Goal: Use online tool/utility: Utilize a website feature to perform a specific function

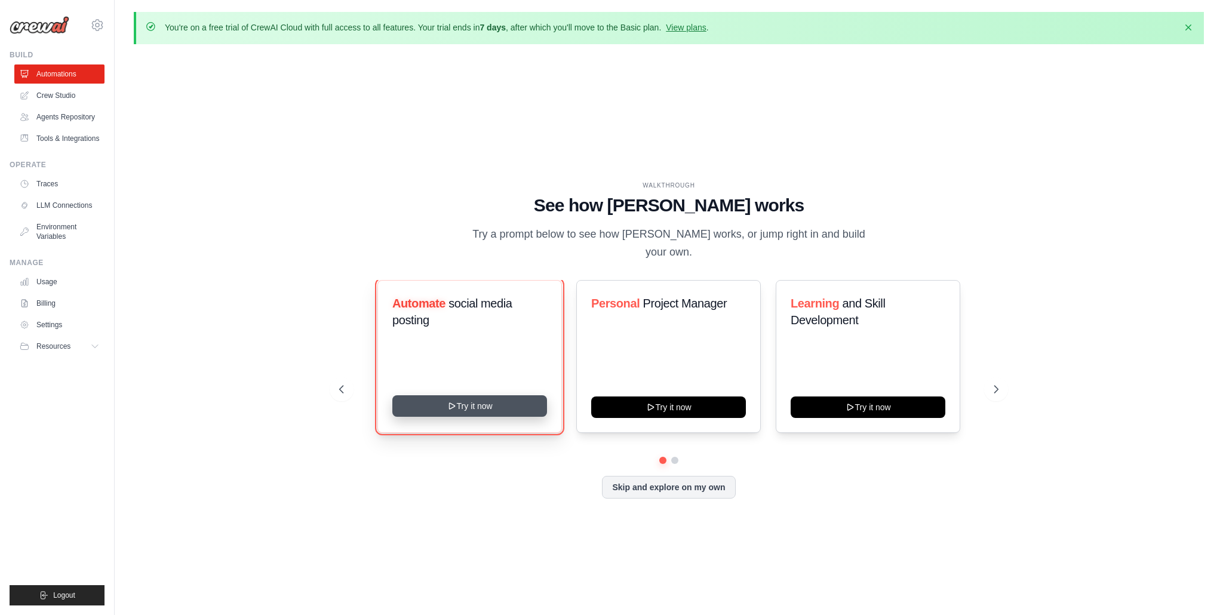
click at [480, 395] on button "Try it now" at bounding box center [469, 406] width 155 height 22
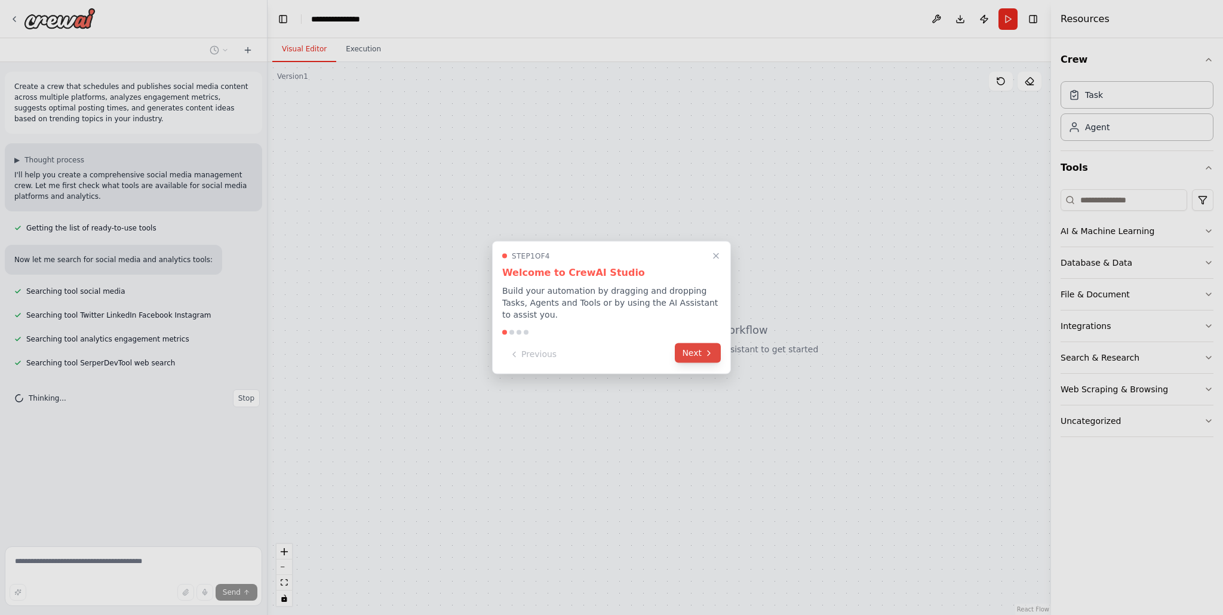
click at [699, 348] on button "Next" at bounding box center [698, 353] width 46 height 20
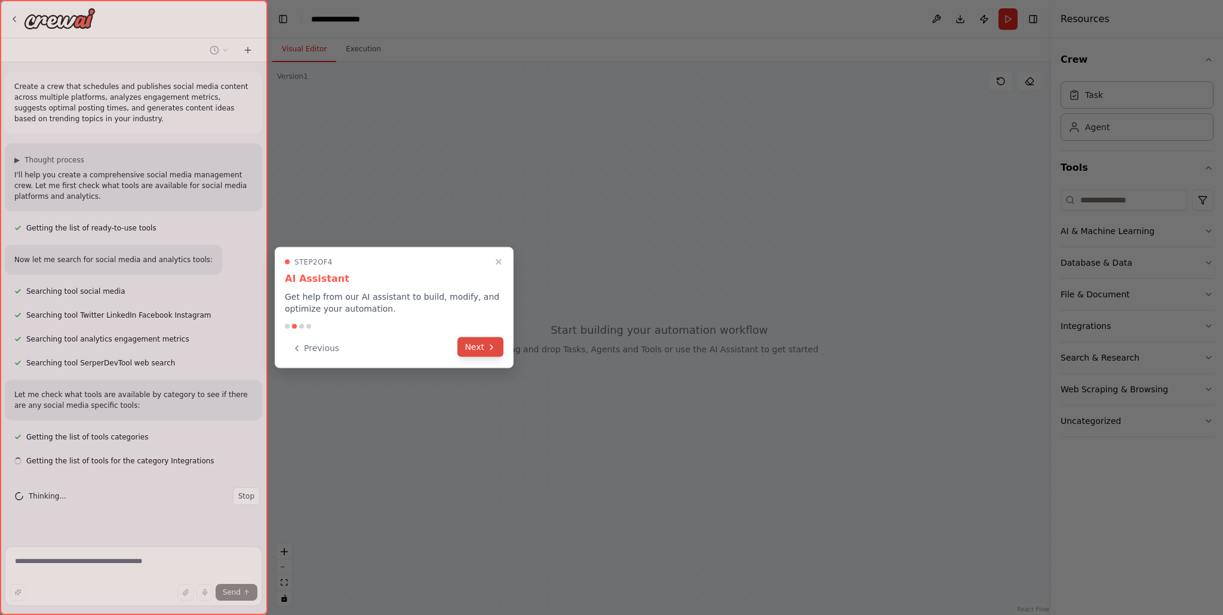
click at [478, 345] on button "Next" at bounding box center [481, 347] width 46 height 20
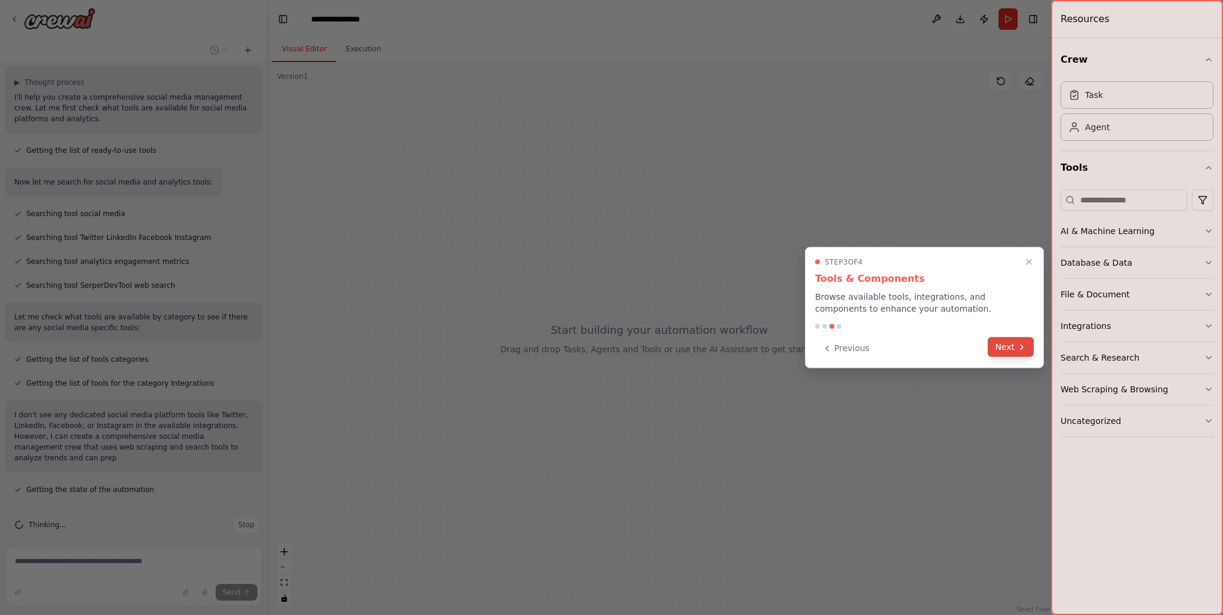
click at [1002, 350] on button "Next" at bounding box center [1011, 347] width 46 height 20
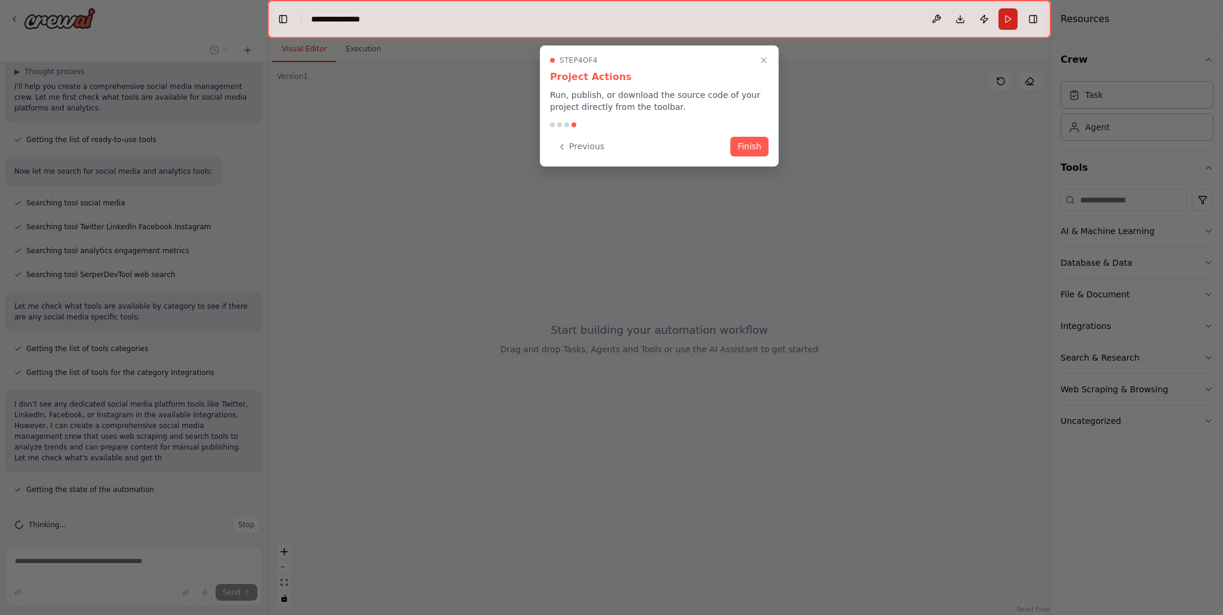
scroll to position [99, 0]
click at [742, 146] on button "Finish" at bounding box center [749, 146] width 38 height 20
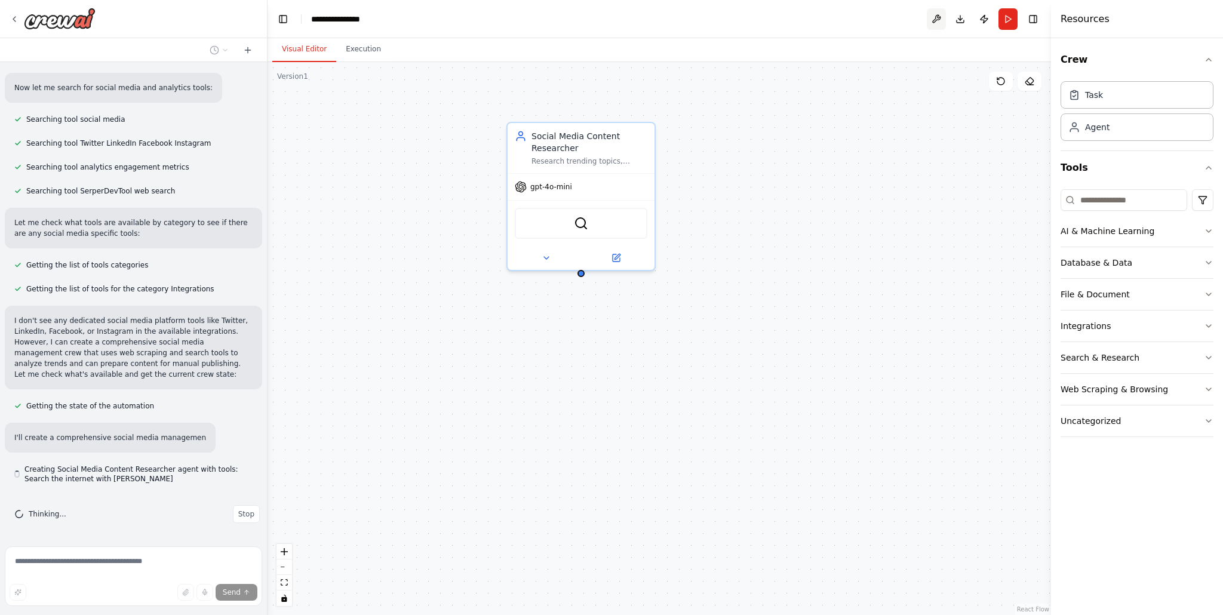
click at [936, 20] on button at bounding box center [936, 19] width 19 height 22
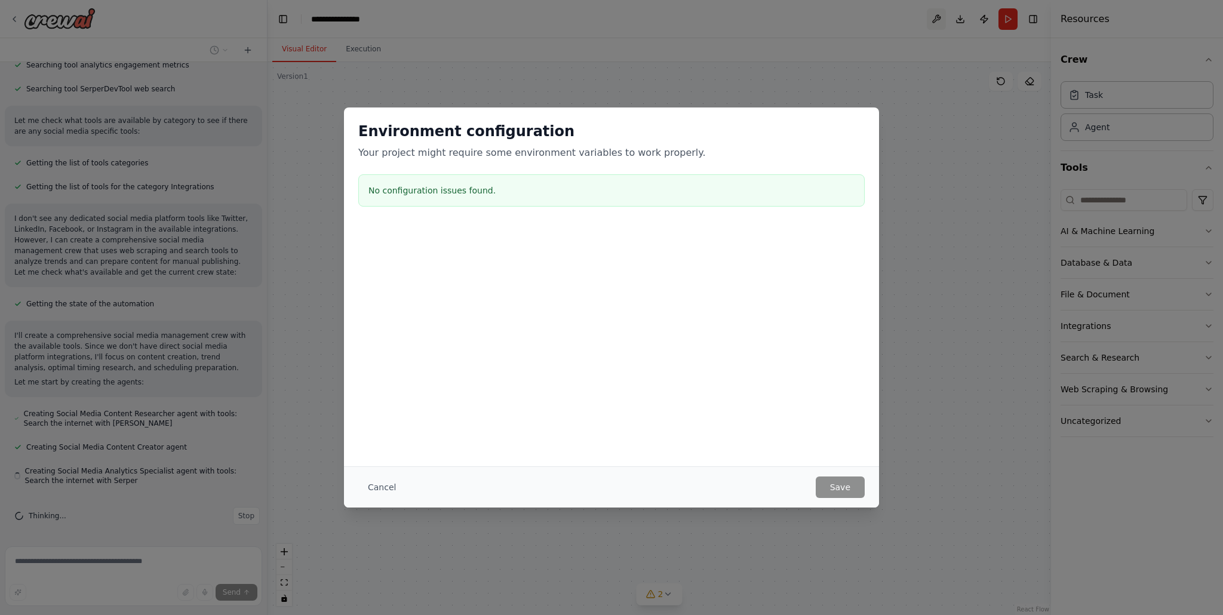
scroll to position [276, 0]
click at [377, 482] on button "Cancel" at bounding box center [381, 488] width 47 height 22
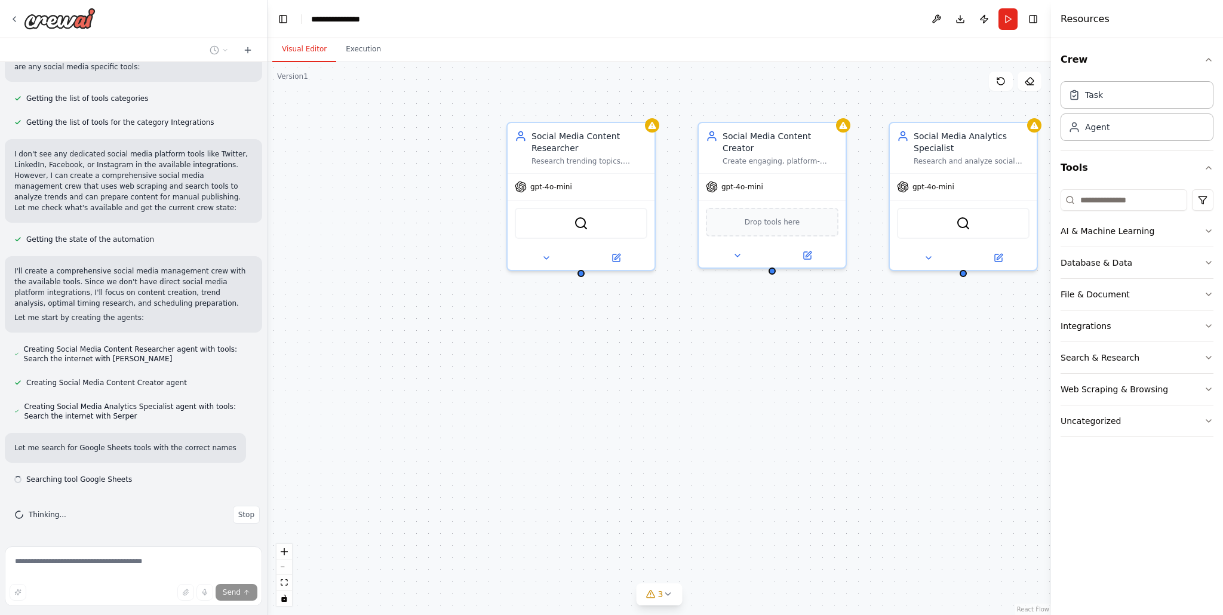
scroll to position [339, 0]
